Goal: Navigation & Orientation: Find specific page/section

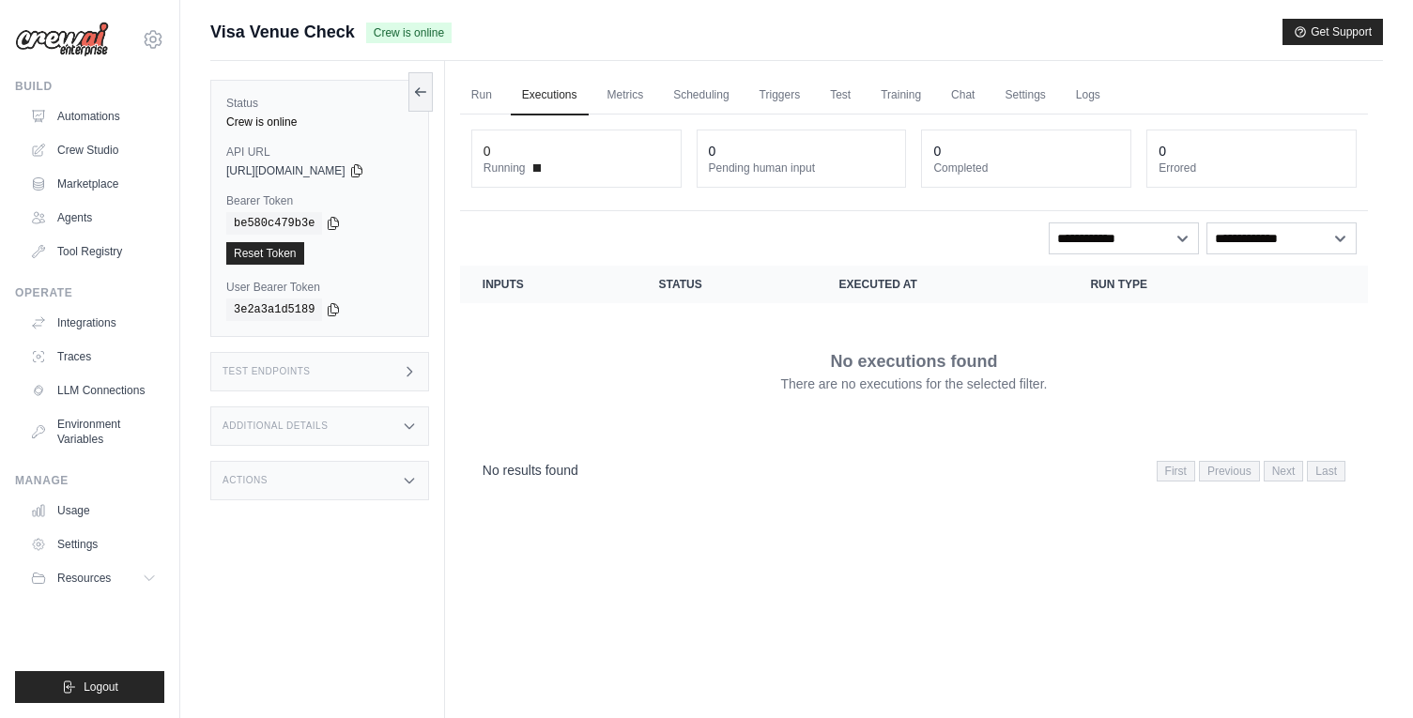
click at [91, 229] on link "Agents" at bounding box center [94, 218] width 142 height 30
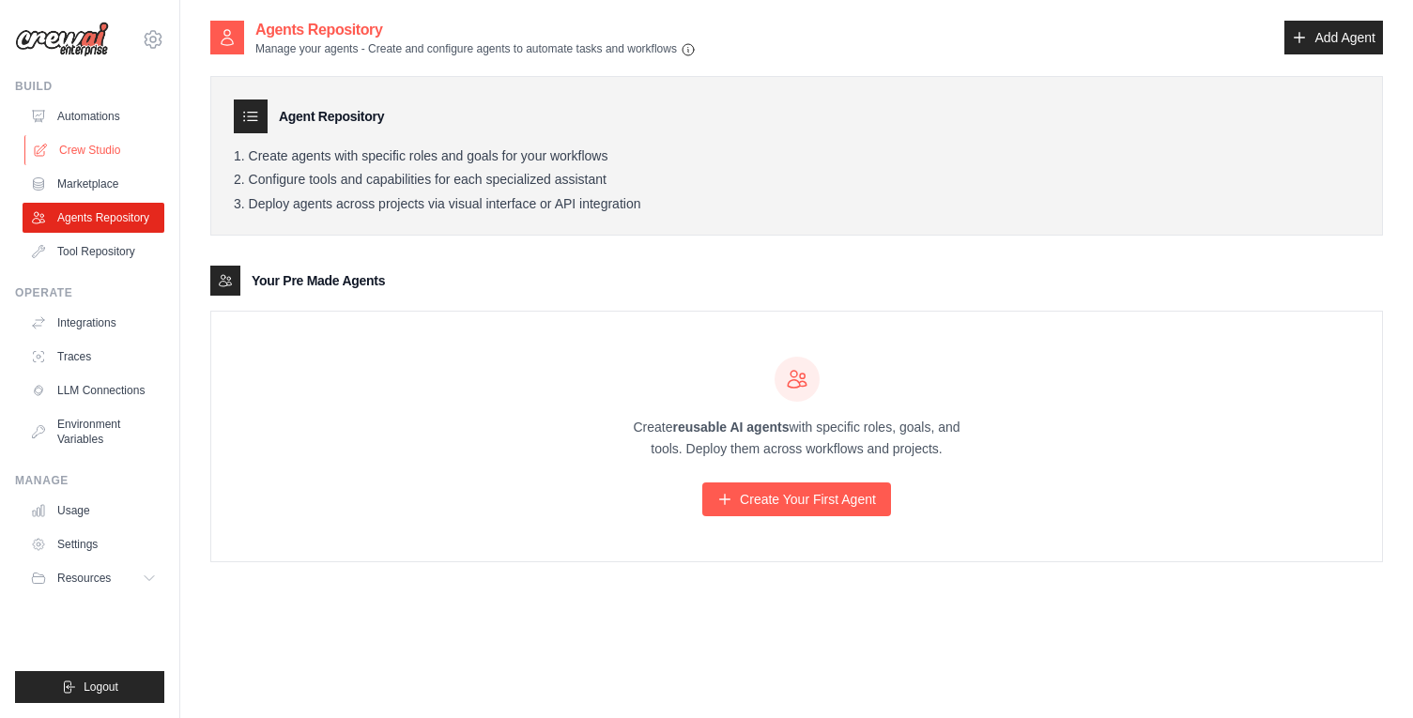
click at [85, 146] on link "Crew Studio" at bounding box center [95, 150] width 142 height 30
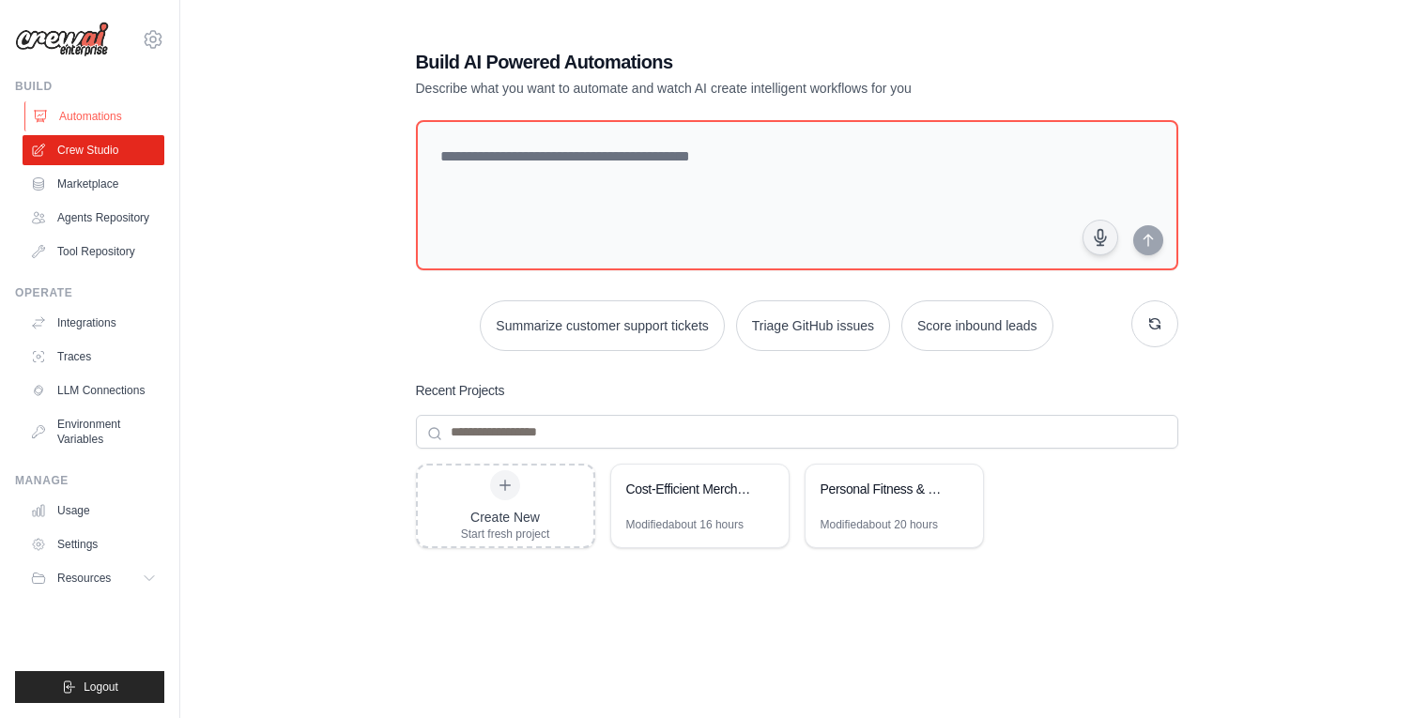
click at [93, 127] on link "Automations" at bounding box center [95, 116] width 142 height 30
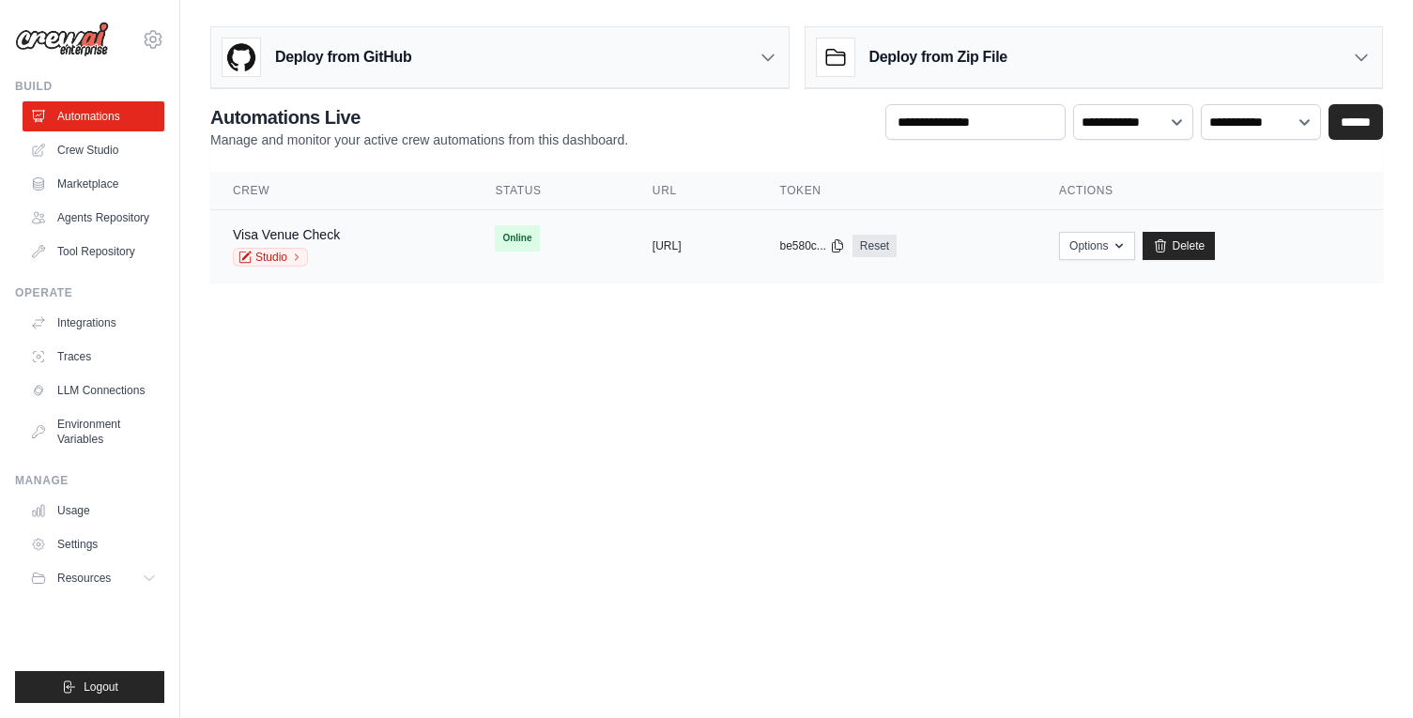
click at [362, 233] on div "Visa Venue Check Studio" at bounding box center [341, 245] width 217 height 41
